Goal: Find specific page/section: Find specific page/section

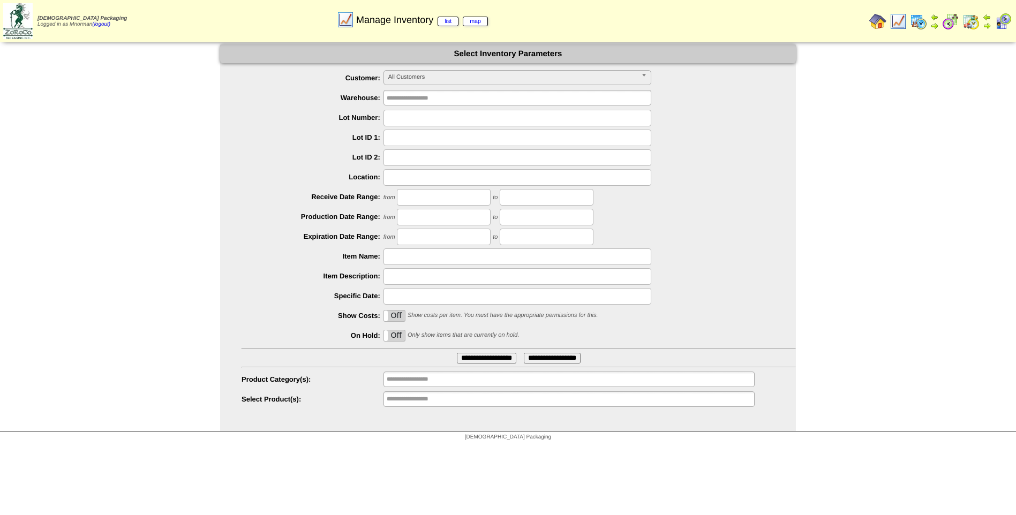
click at [508, 79] on span "All Customers" at bounding box center [512, 77] width 248 height 13
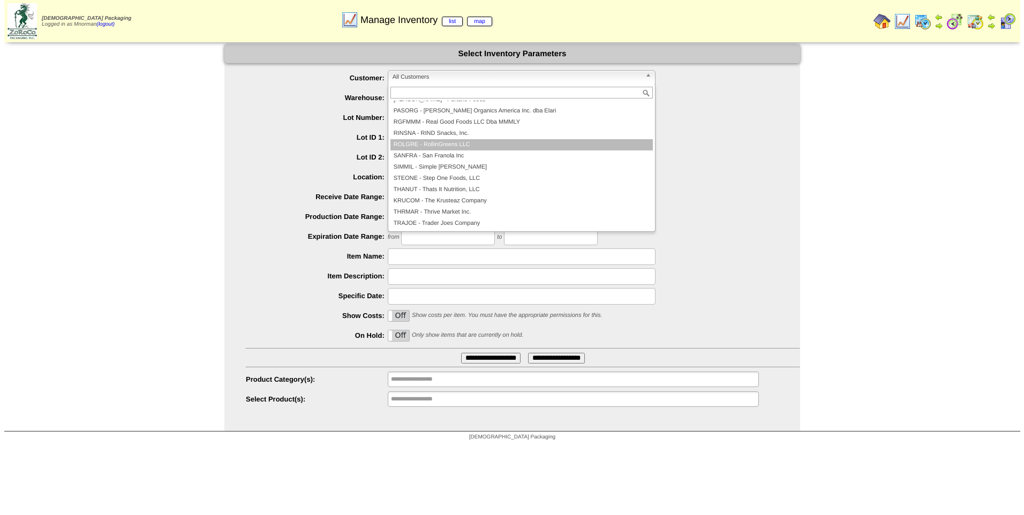
scroll to position [167, 0]
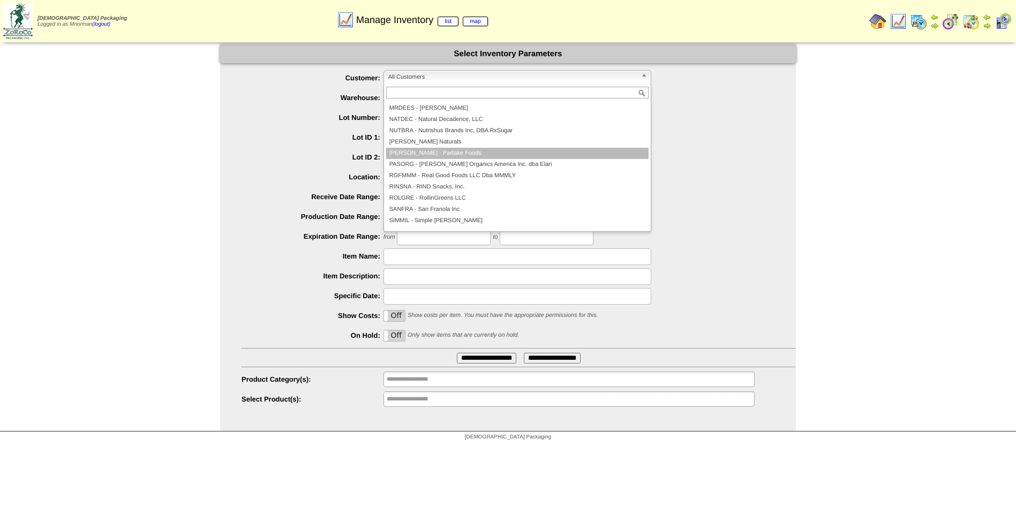
click at [468, 156] on li "PARTAK - Partake Foods" at bounding box center [517, 153] width 262 height 11
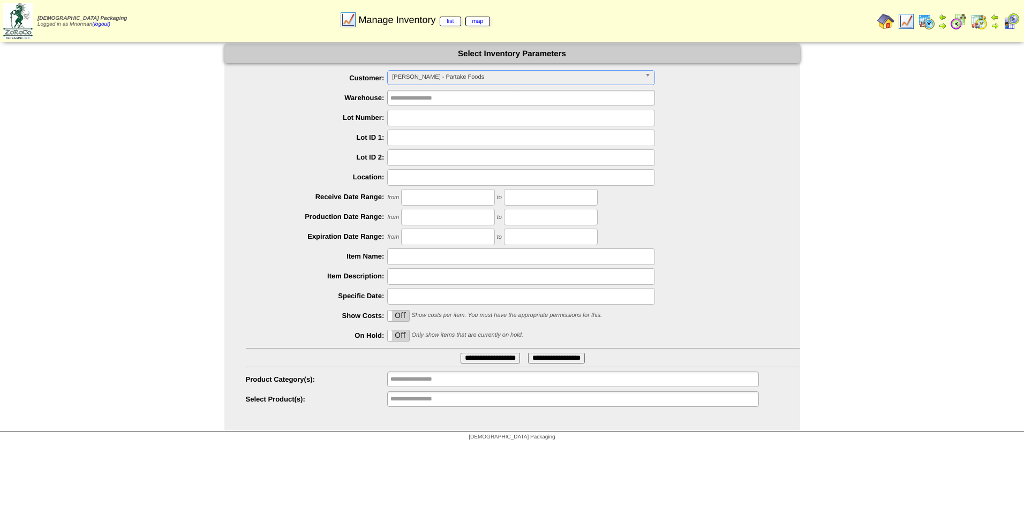
click at [481, 362] on input "**********" at bounding box center [489, 358] width 59 height 11
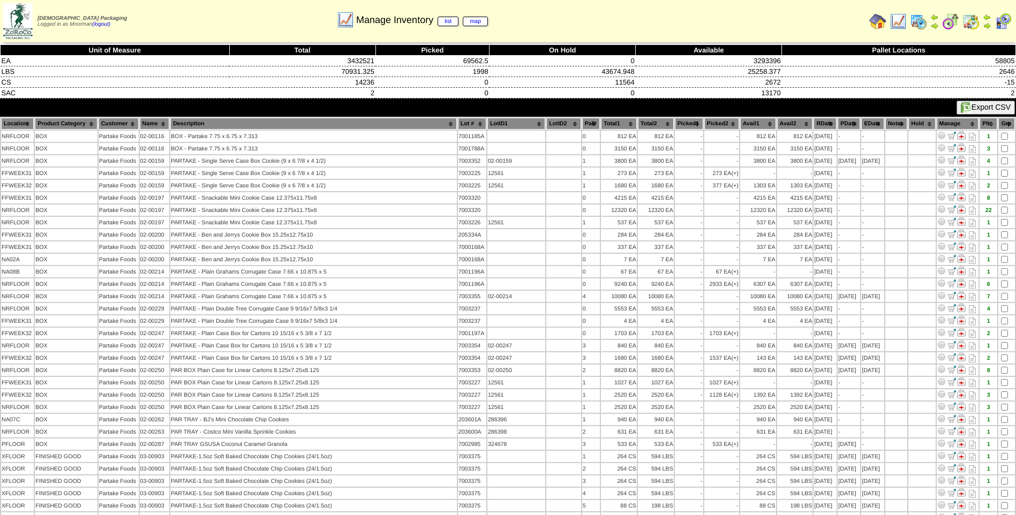
click at [921, 125] on th "Hold" at bounding box center [921, 124] width 27 height 12
click at [921, 124] on th "Hold" at bounding box center [921, 124] width 27 height 12
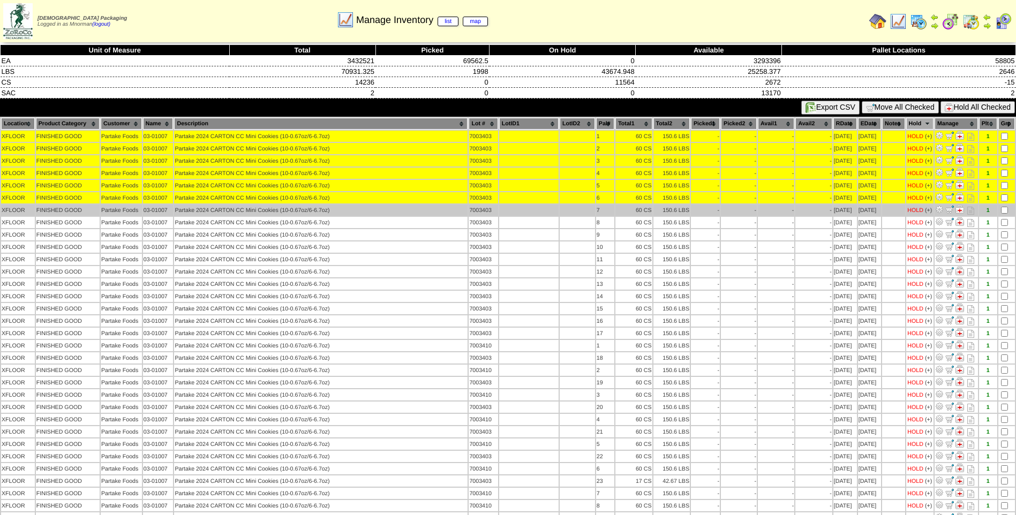
click at [1004, 206] on td at bounding box center [1006, 210] width 17 height 11
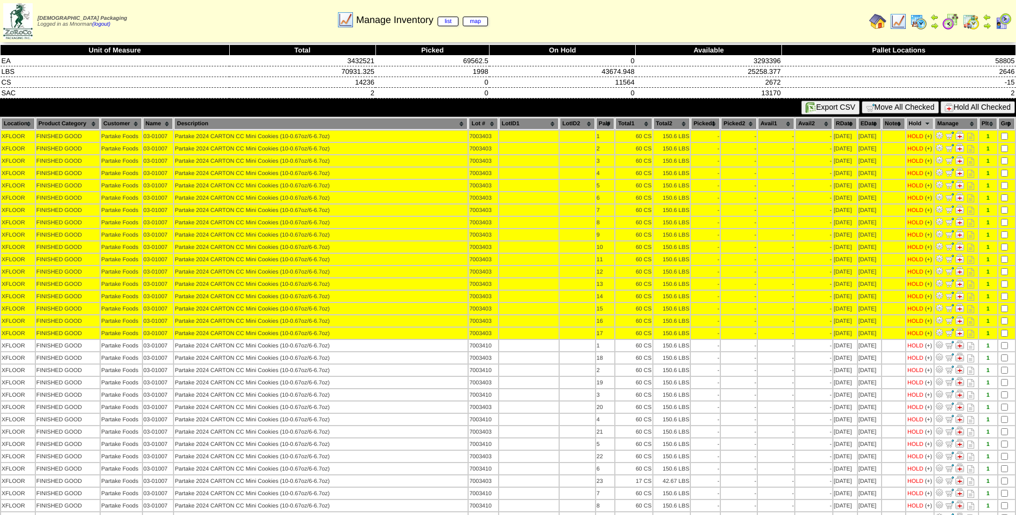
scroll to position [107, 0]
